Goal: Navigation & Orientation: Find specific page/section

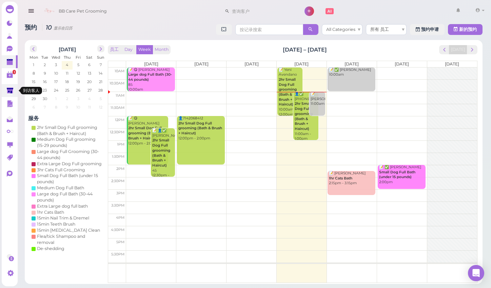
click at [9, 88] on icon at bounding box center [10, 90] width 6 height 5
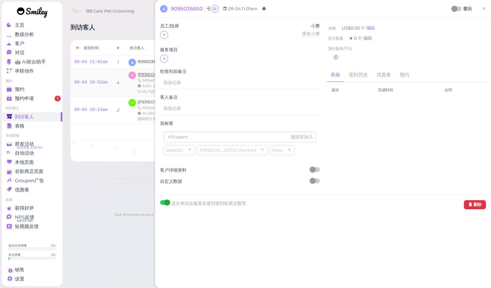
click at [142, 74] on span "[PERSON_NAME]" at bounding box center [157, 74] width 38 height 5
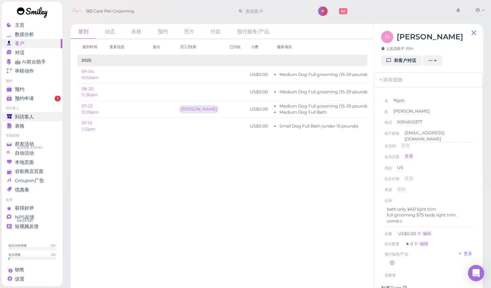
click at [26, 118] on span "到访客人" at bounding box center [24, 117] width 19 height 6
